Goal: Information Seeking & Learning: Learn about a topic

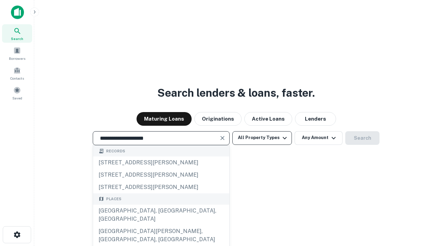
click at [161, 226] on div "[GEOGRAPHIC_DATA], [GEOGRAPHIC_DATA], [GEOGRAPHIC_DATA]" at bounding box center [161, 215] width 136 height 21
click at [262, 138] on button "All Property Types" at bounding box center [262, 138] width 60 height 14
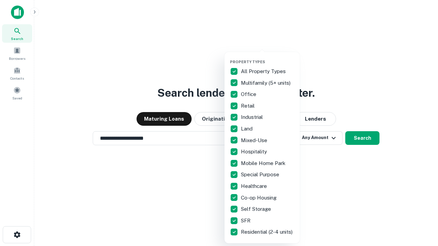
type input "**********"
click at [268, 58] on button "button" at bounding box center [267, 58] width 75 height 0
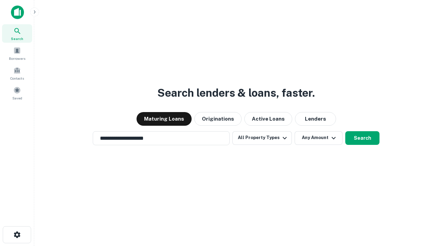
scroll to position [11, 0]
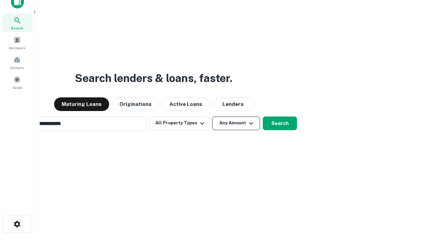
click at [212, 117] on button "Any Amount" at bounding box center [236, 124] width 48 height 14
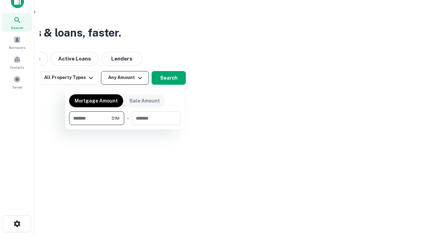
type input "*******"
click at [125, 125] on button "button" at bounding box center [125, 125] width 112 height 0
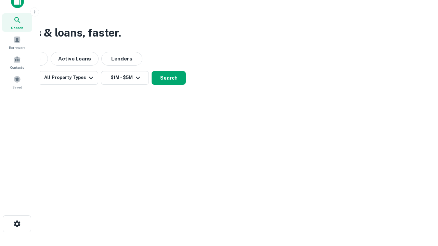
scroll to position [11, 0]
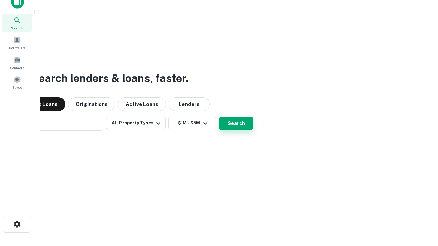
click at [219, 117] on button "Search" at bounding box center [236, 124] width 34 height 14
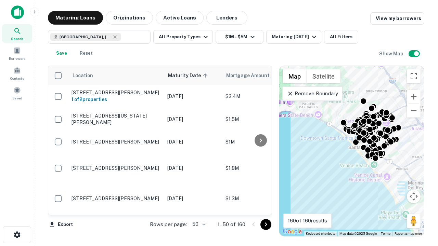
click at [198, 225] on body "Search Borrowers Contacts Saved Maturing Loans Originations Active Loans Lender…" at bounding box center [219, 123] width 438 height 246
click at [198, 207] on li "25" at bounding box center [198, 207] width 20 height 12
